Goal: Obtain resource: Download file/media

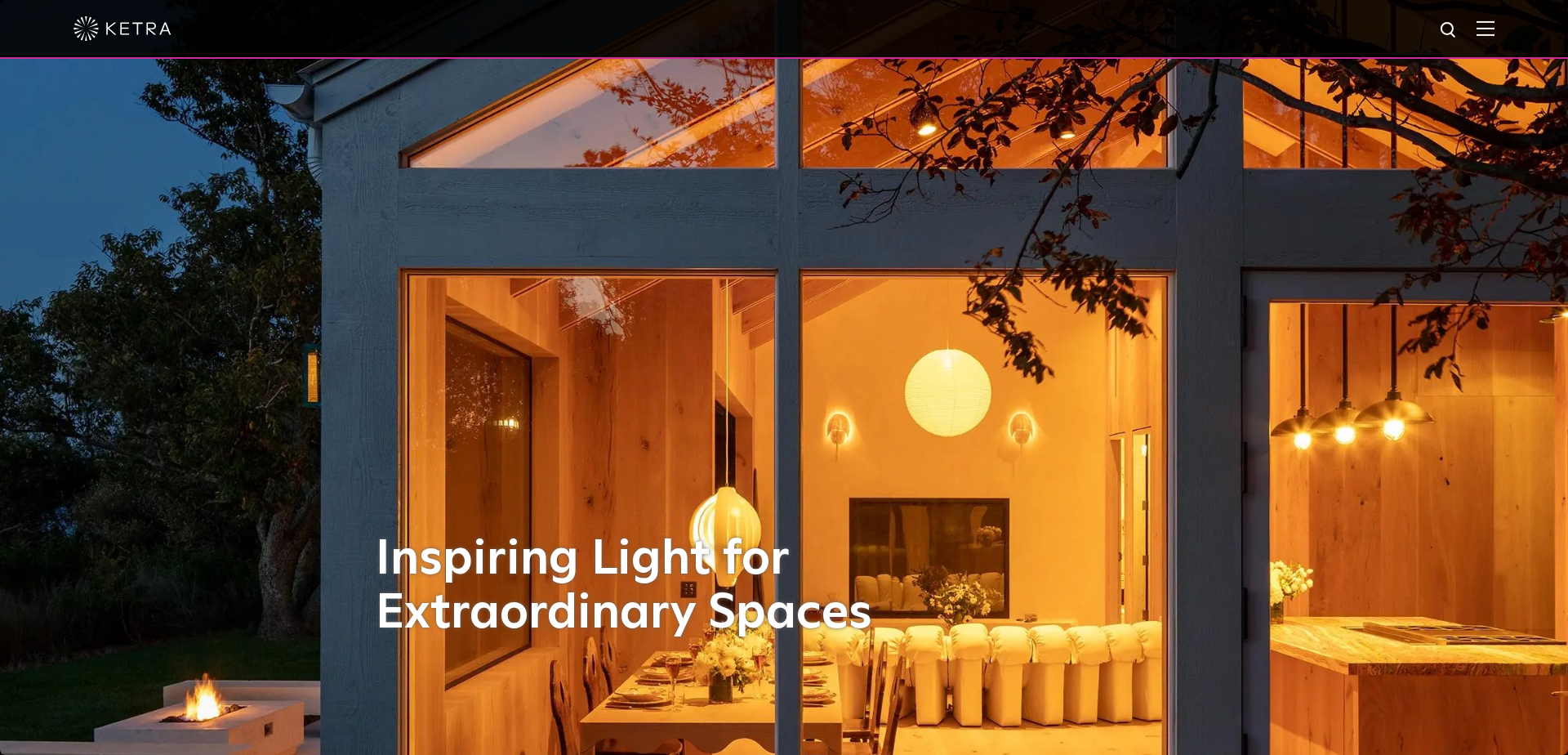
click at [1489, 27] on img at bounding box center [1486, 28] width 18 height 15
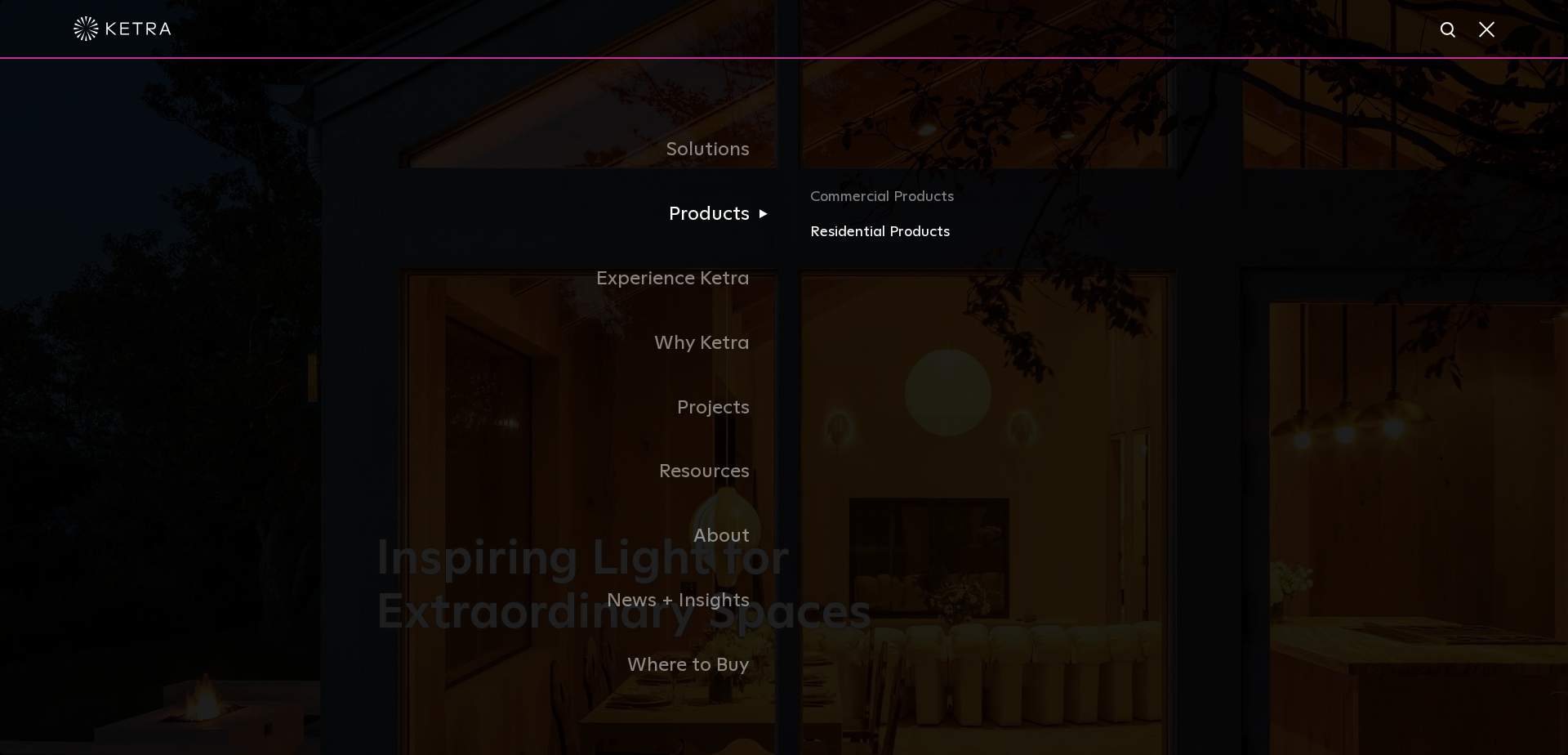
click at [831, 237] on link "Residential Products" at bounding box center [1001, 232] width 382 height 23
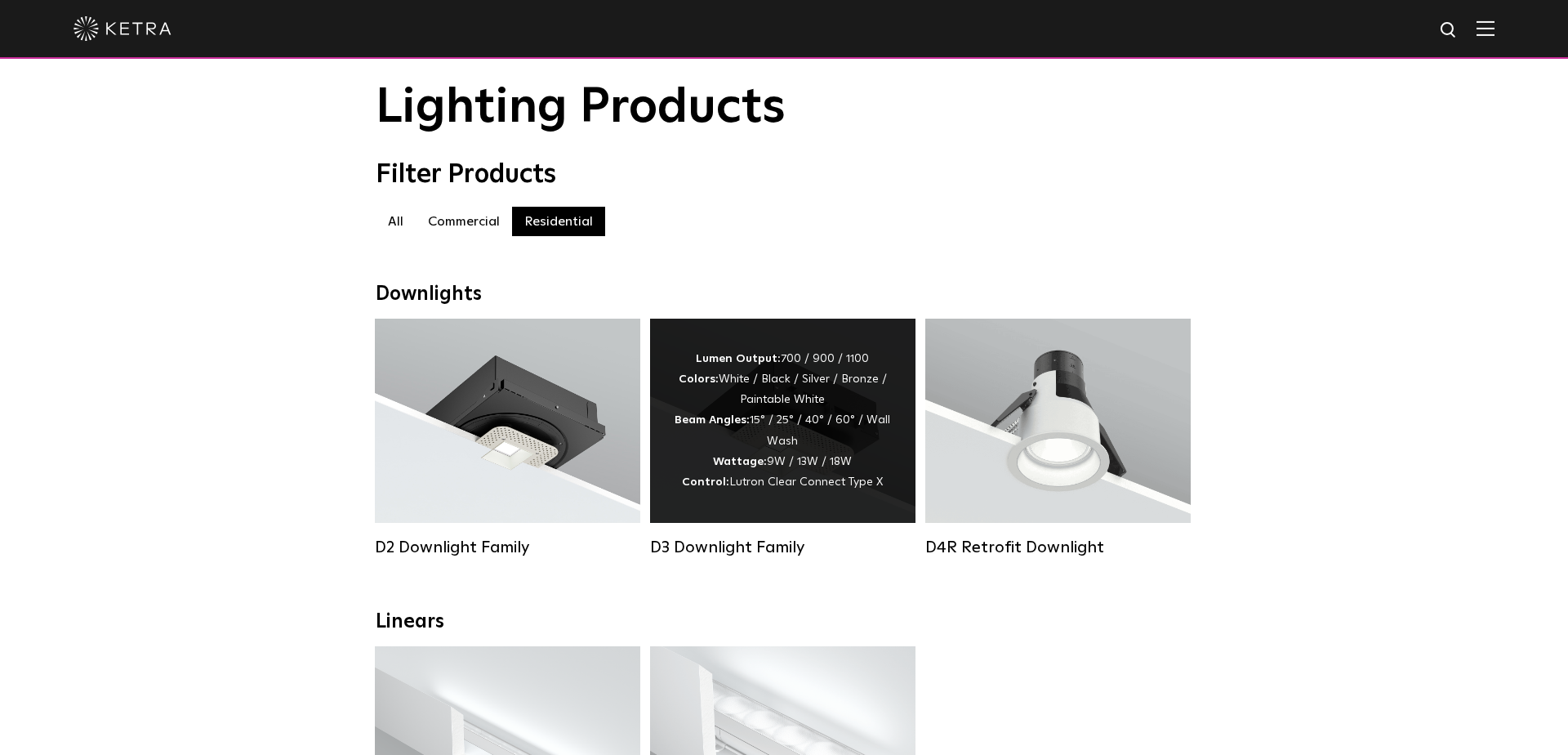
scroll to position [133, 0]
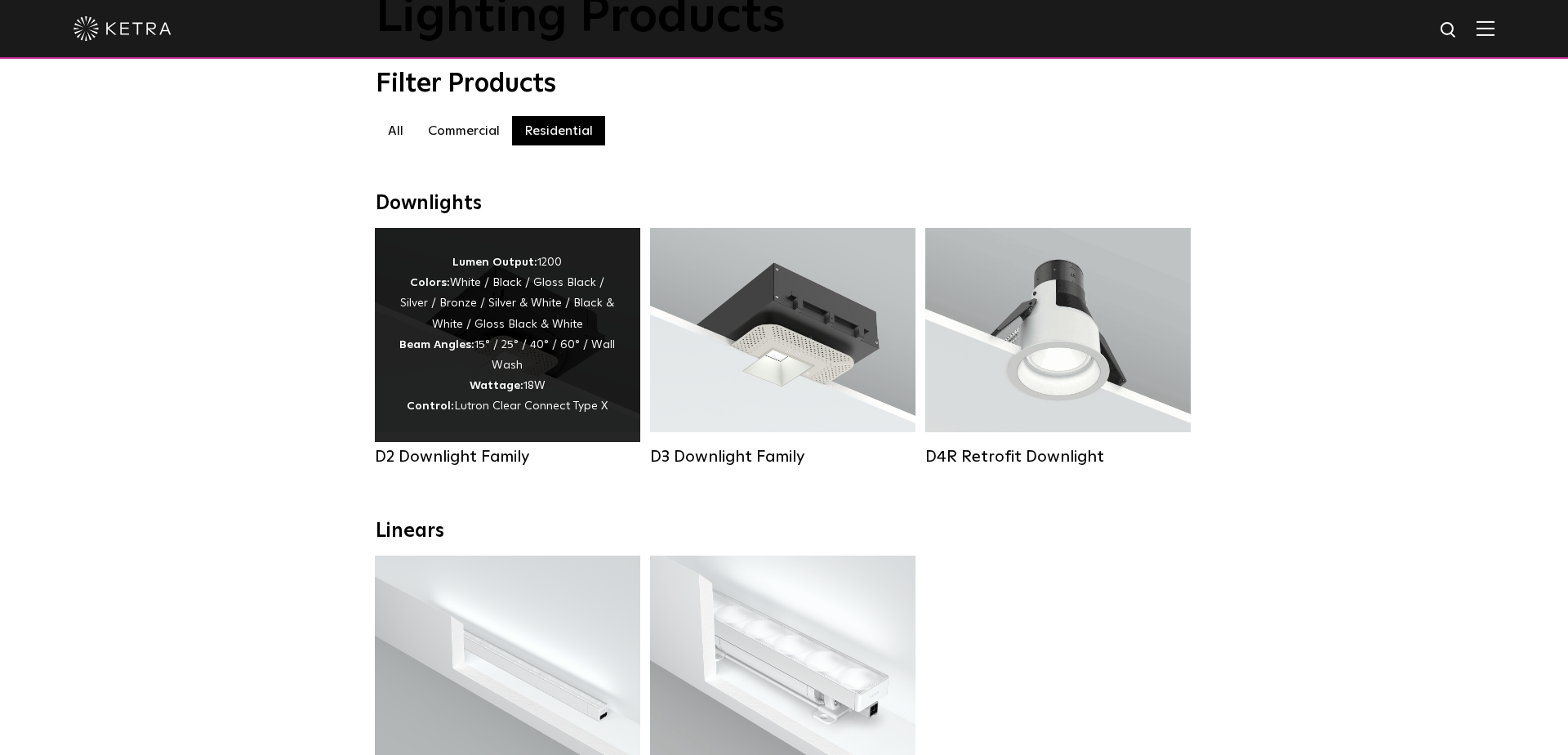
click at [563, 368] on div "Lumen Output: 1200 Colors: White / Black / Gloss Black / Silver / Bronze / Silv…" at bounding box center [507, 335] width 217 height 165
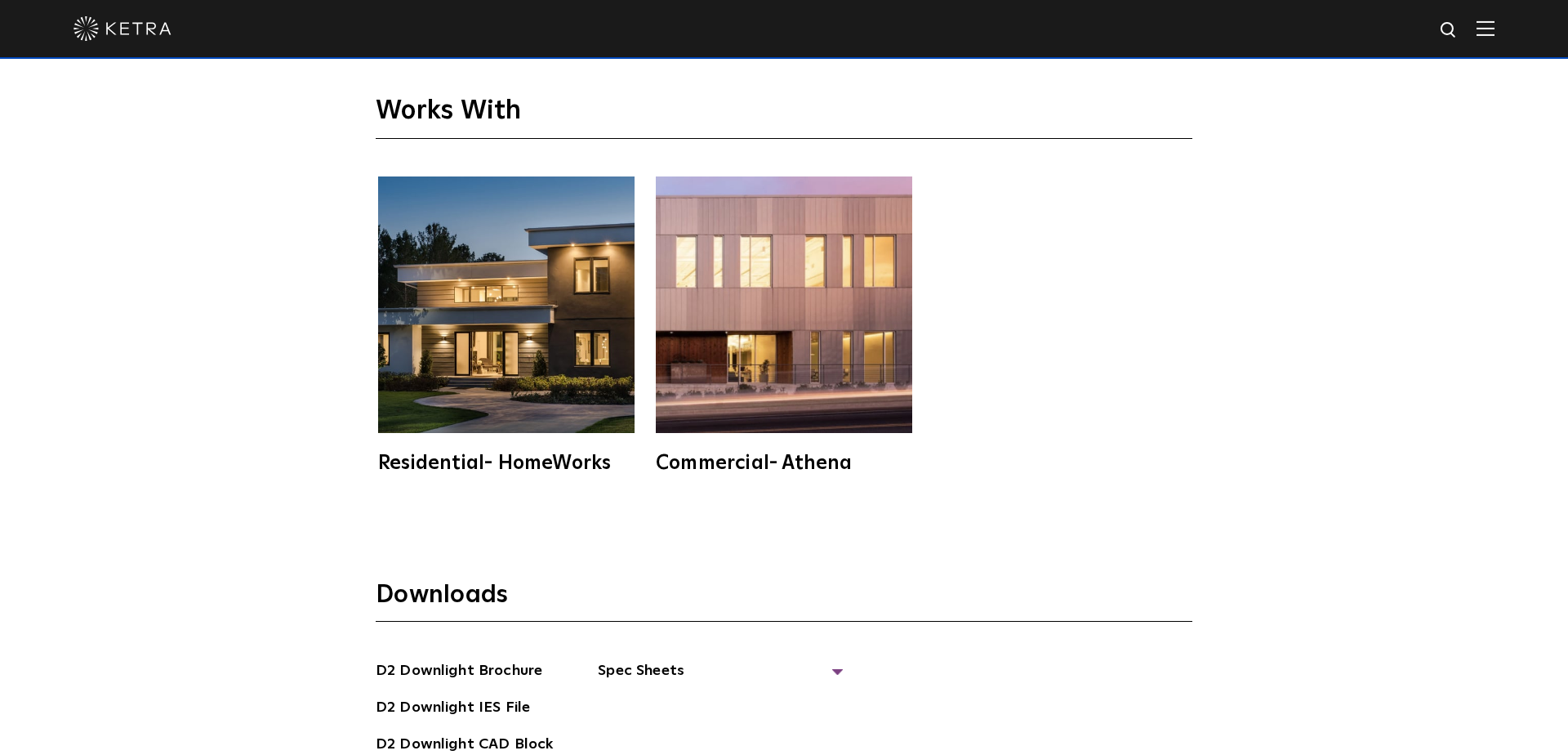
scroll to position [4588, 0]
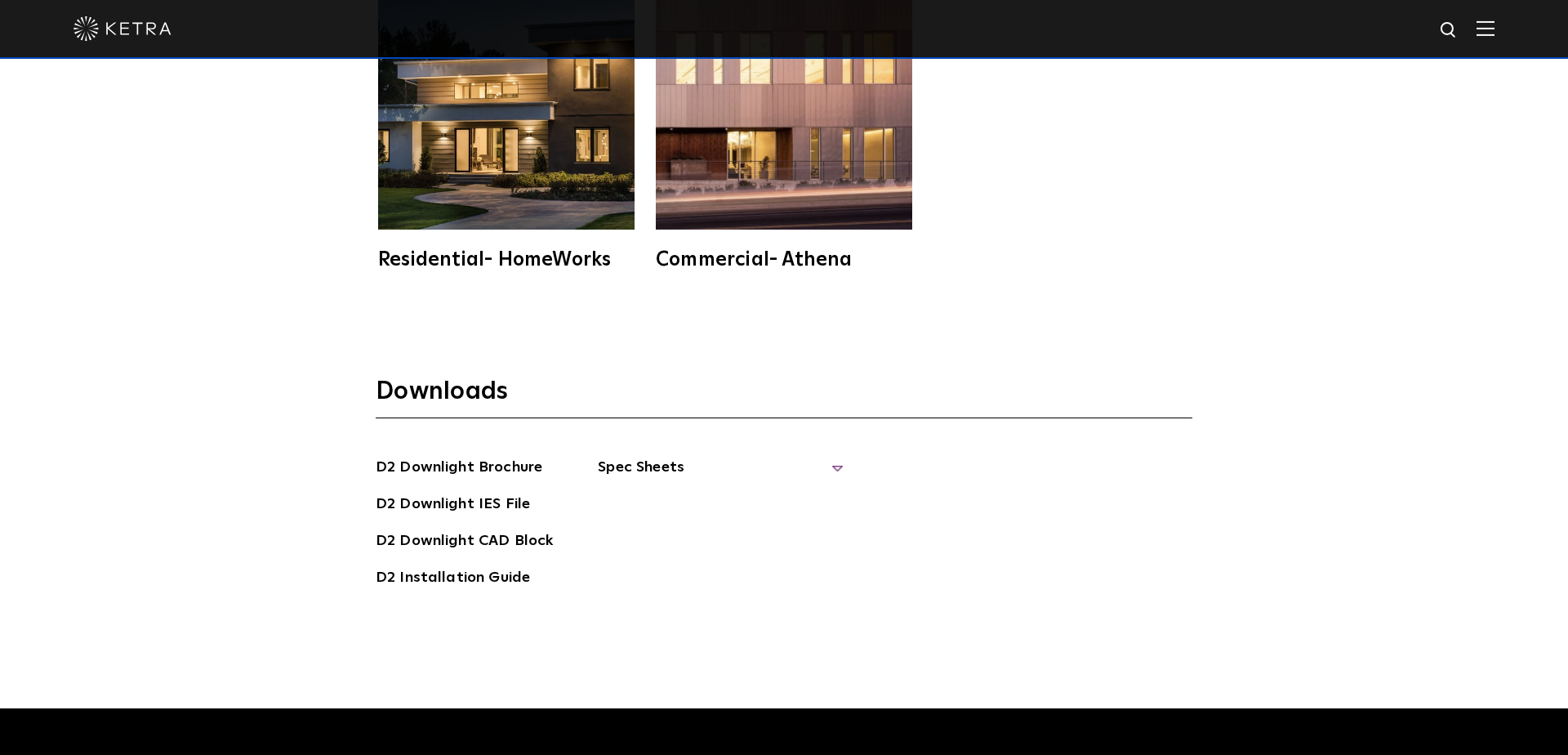
click at [830, 456] on span "Spec Sheets" at bounding box center [719, 474] width 245 height 36
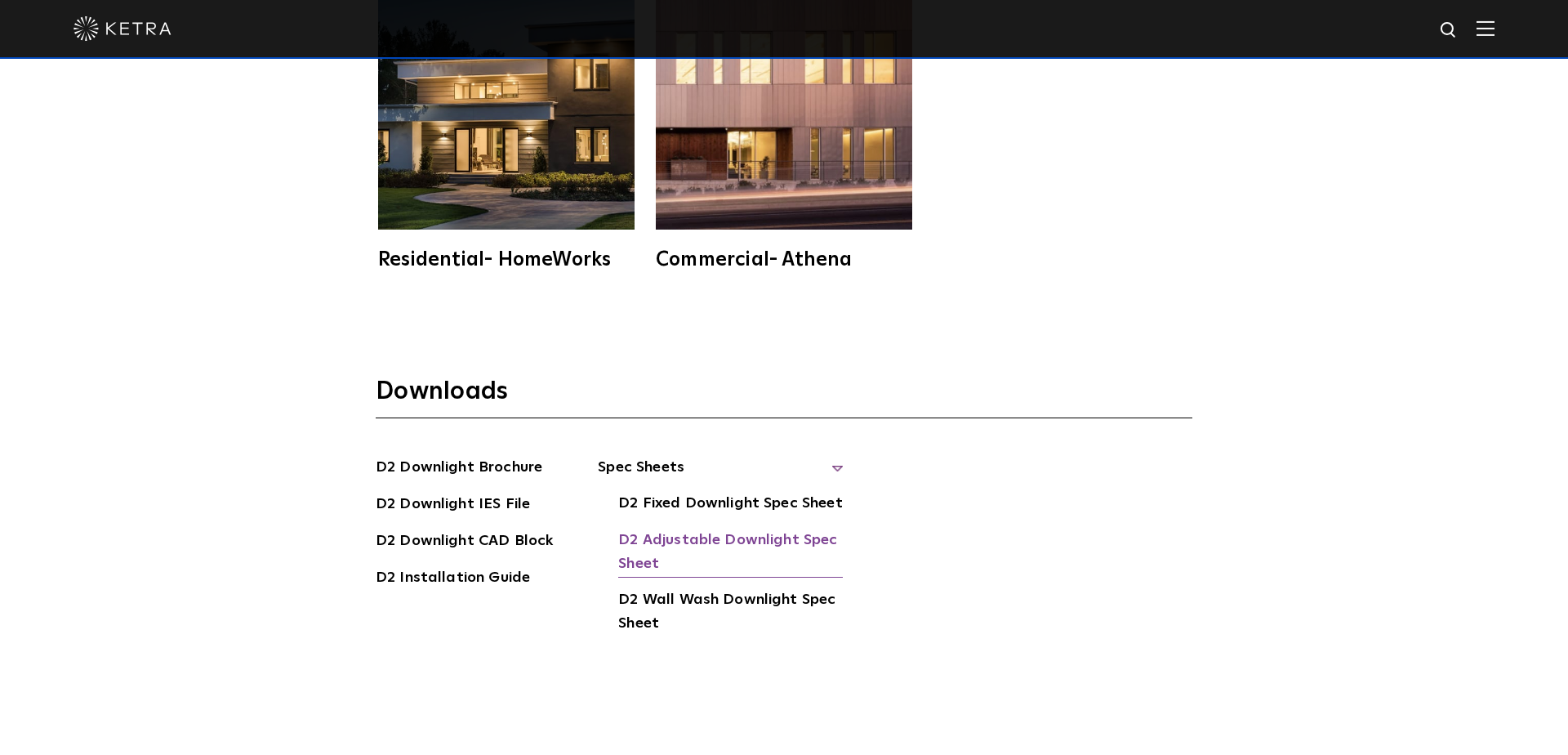
click at [777, 528] on link "D2 Adjustable Downlight Spec Sheet" at bounding box center [730, 553] width 225 height 50
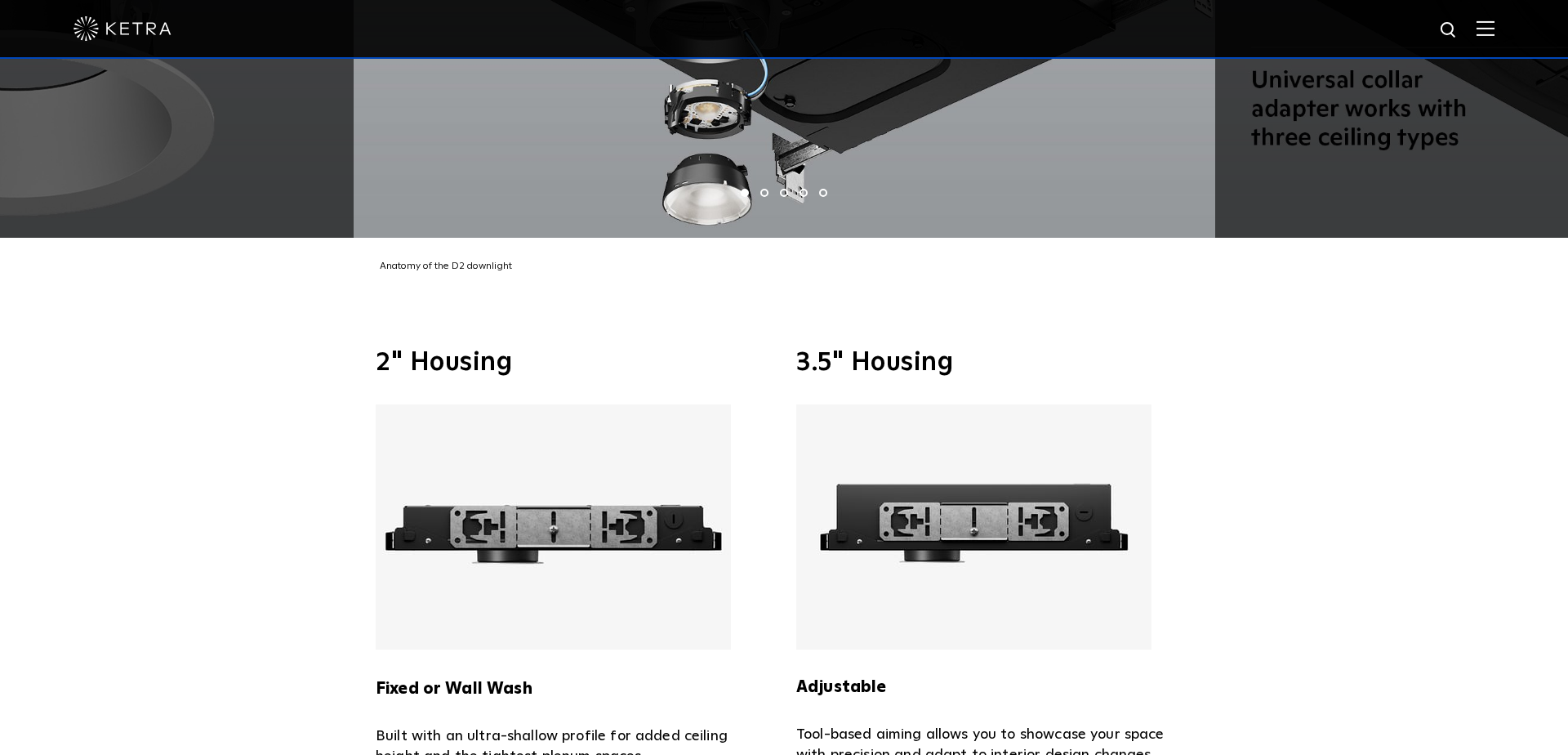
scroll to position [3517, 0]
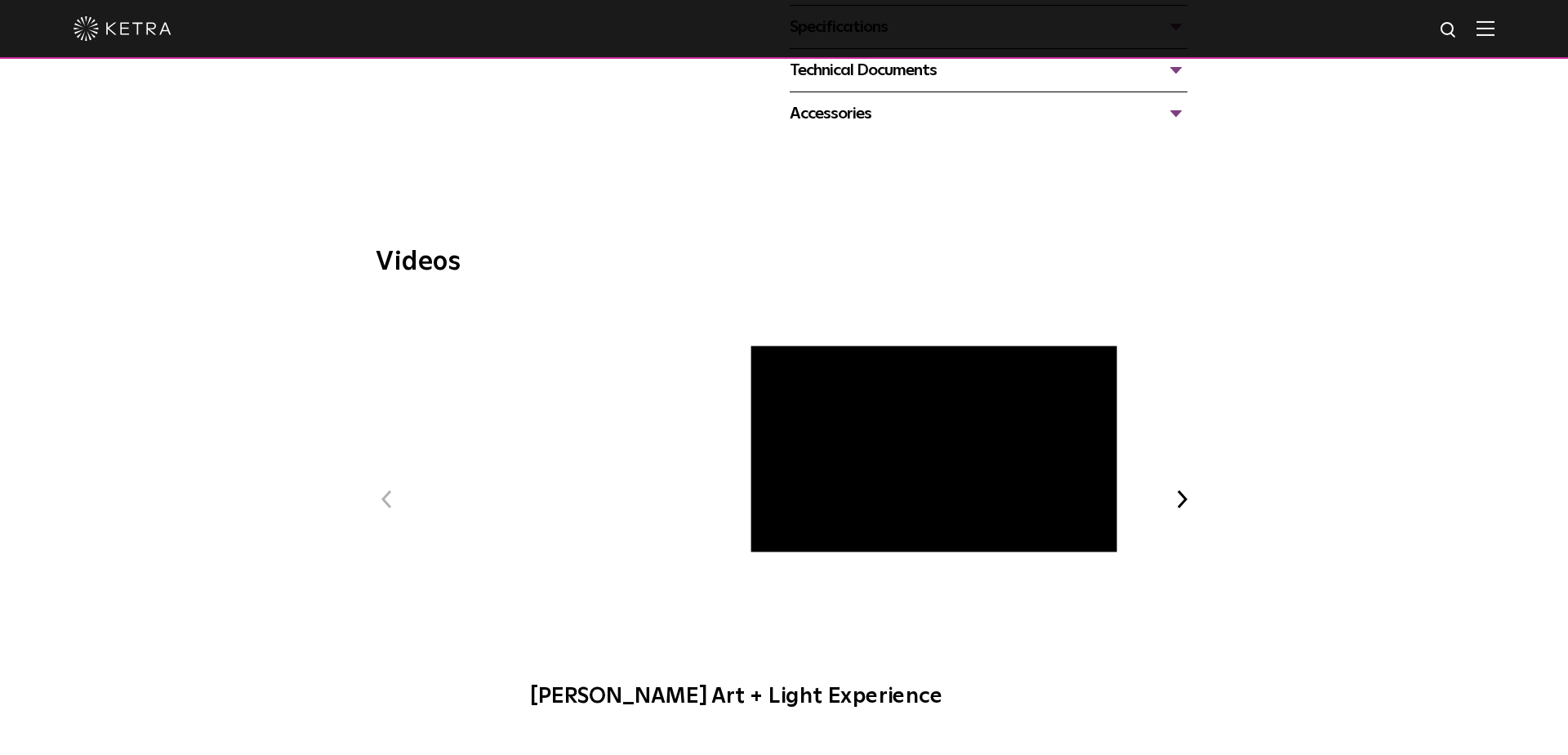
scroll to position [529, 0]
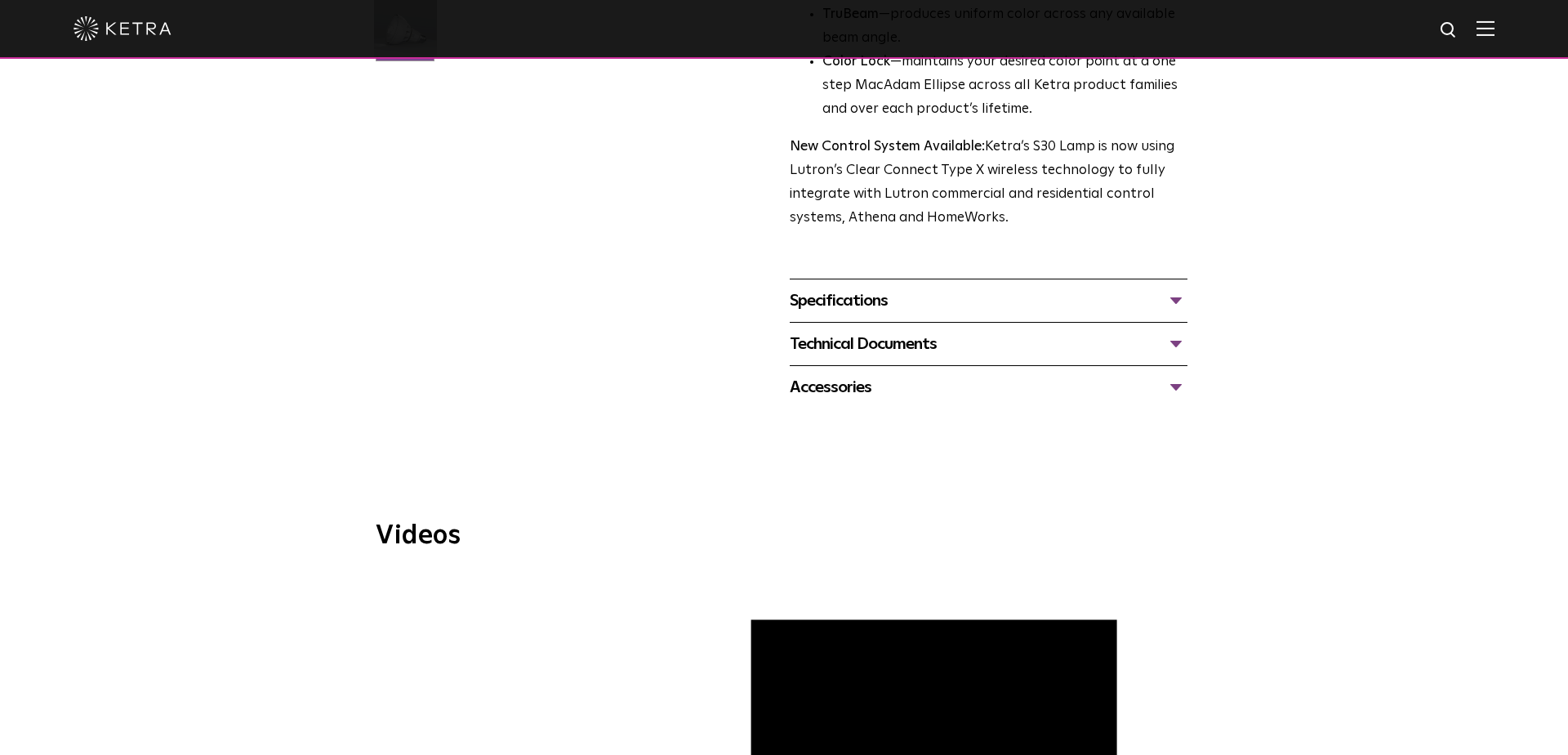
click at [1176, 290] on div "Specifications" at bounding box center [988, 301] width 398 height 26
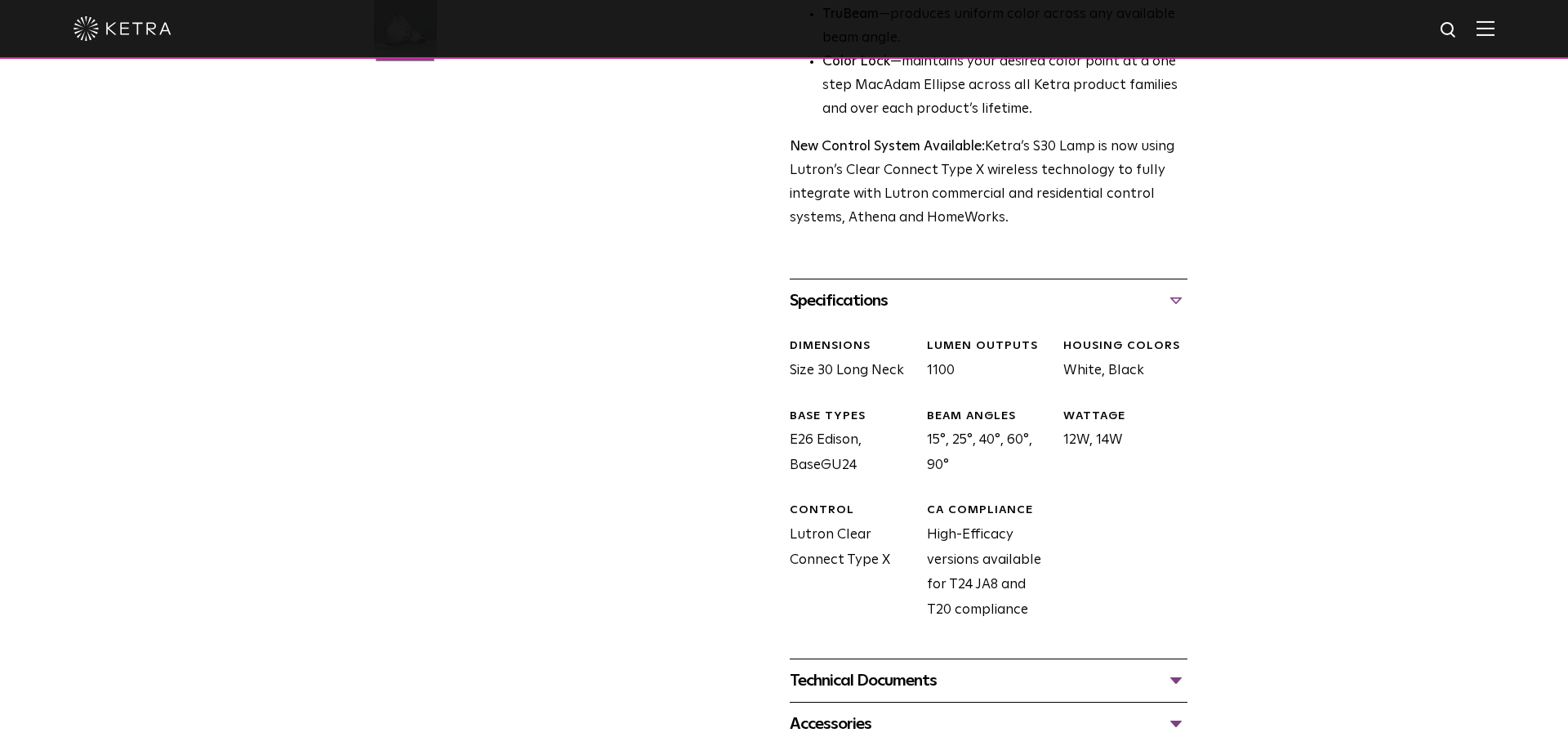
click at [1176, 289] on div "Specifications" at bounding box center [988, 301] width 398 height 26
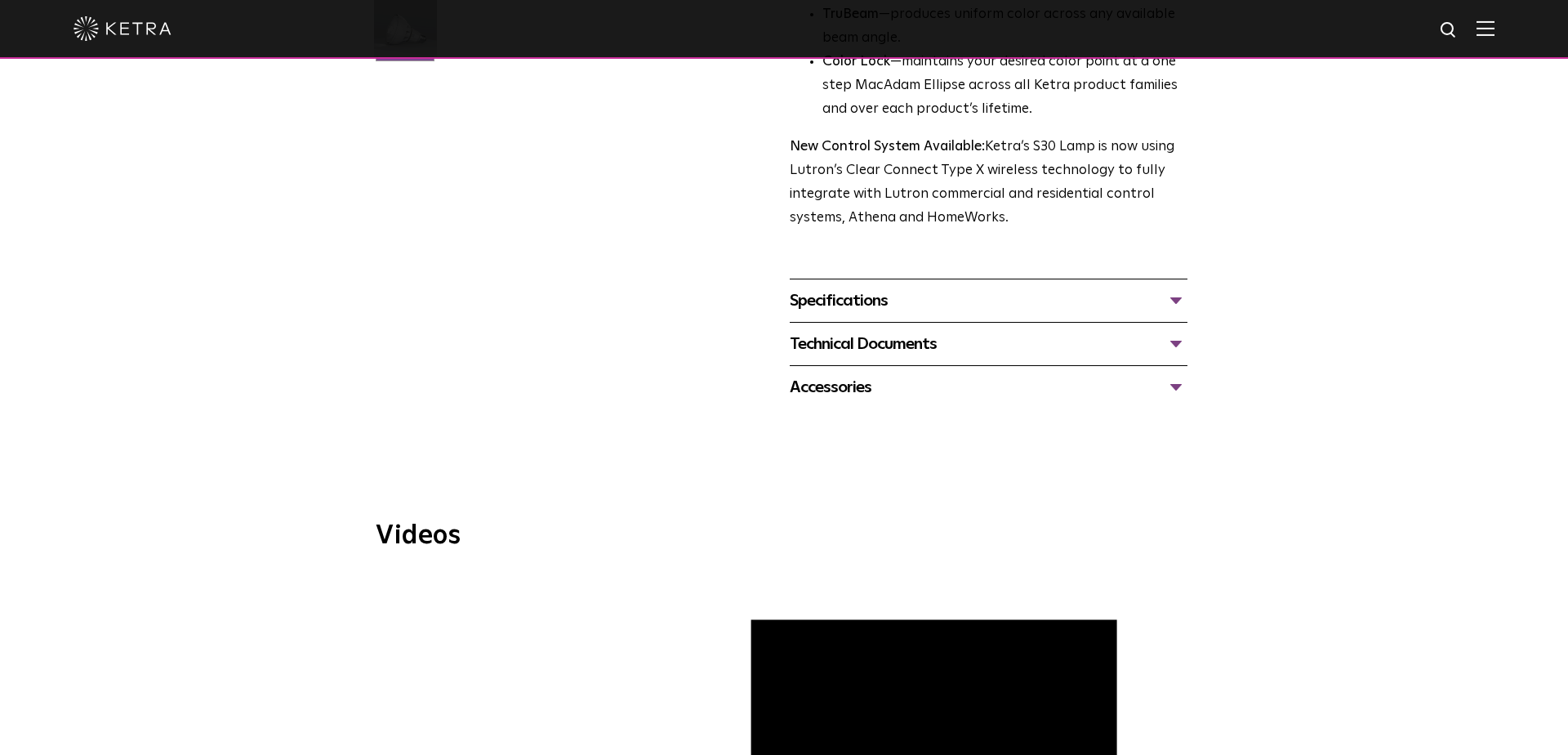
click at [1180, 331] on div "Technical Documents" at bounding box center [988, 343] width 398 height 26
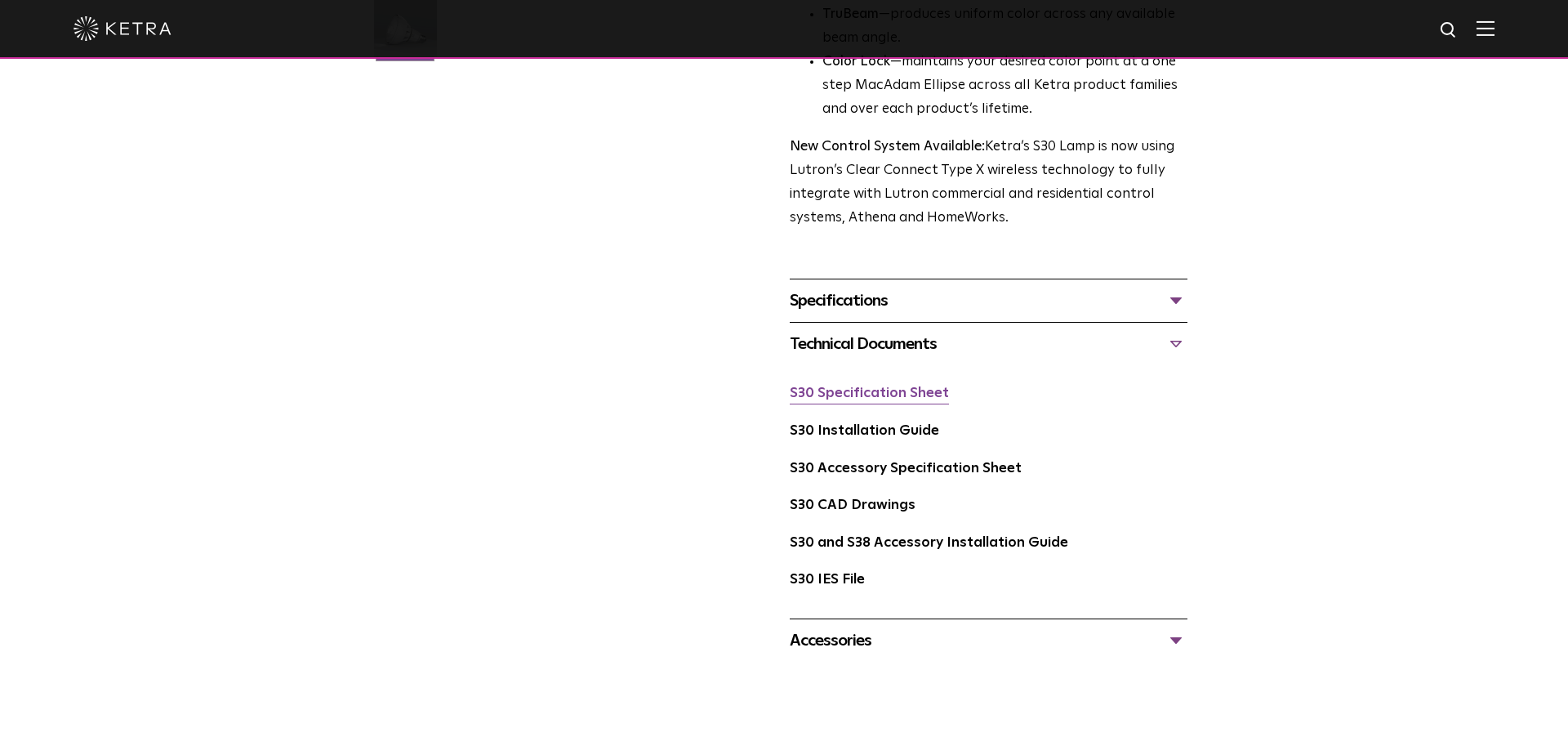
click at [913, 387] on link "S30 Specification Sheet" at bounding box center [869, 393] width 159 height 14
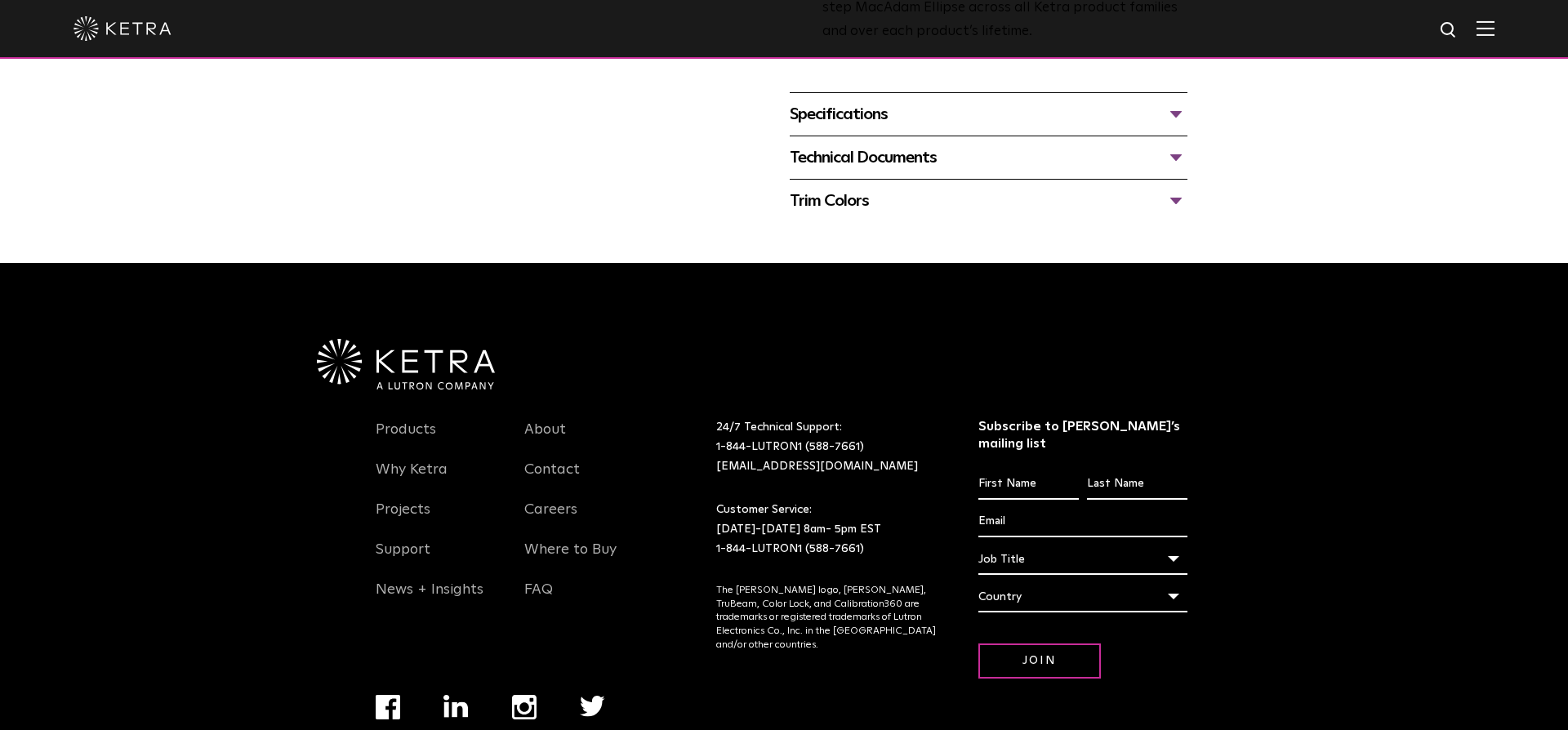
scroll to position [651, 0]
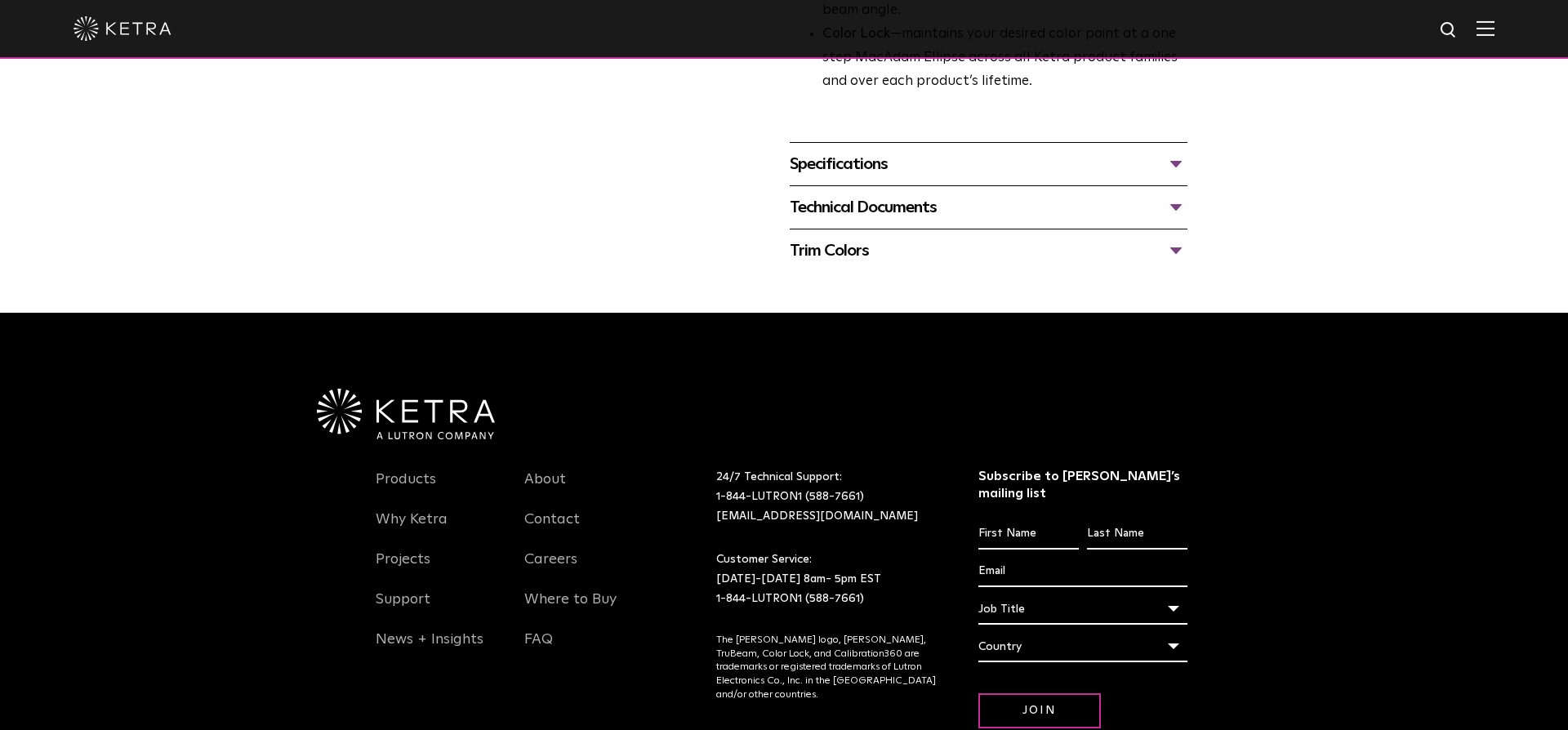
click at [1180, 194] on div "Technical Documents" at bounding box center [988, 207] width 398 height 26
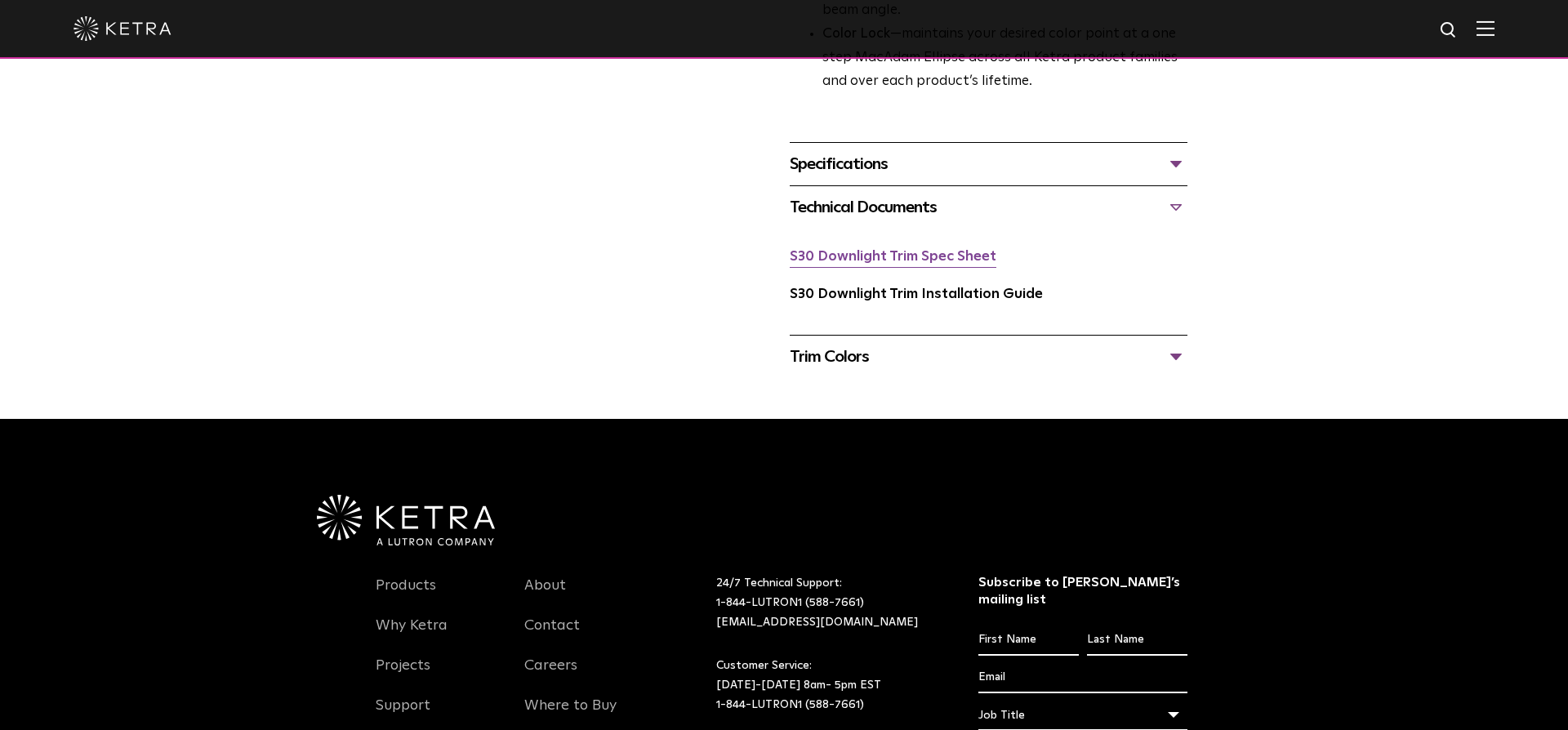
click at [950, 250] on link "S30 Downlight Trim Spec Sheet" at bounding box center [893, 256] width 207 height 14
